Goal: Transaction & Acquisition: Purchase product/service

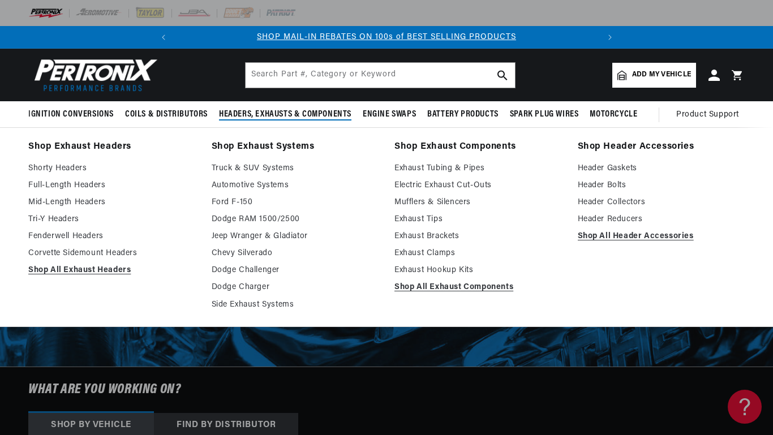
click at [483, 182] on link "Electric Exhaust Cut-Outs" at bounding box center [477, 186] width 167 height 14
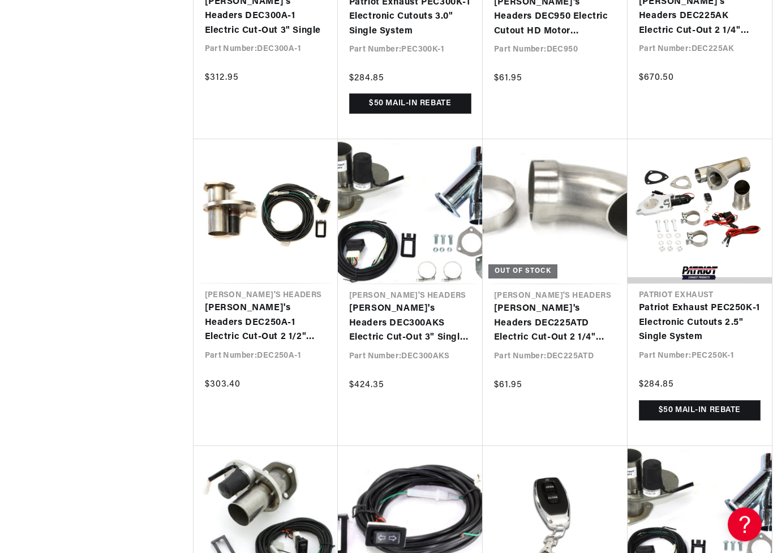
scroll to position [1215, 0]
click at [706, 301] on link "Patriot Exhaust PEC250K-1 Electronic Cutouts 2.5" Single System" at bounding box center [700, 323] width 122 height 44
